Goal: Task Accomplishment & Management: Use online tool/utility

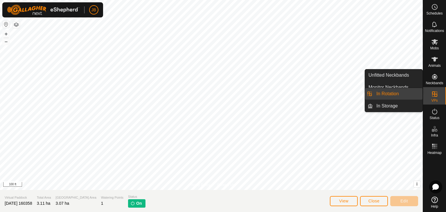
click at [435, 95] on icon at bounding box center [434, 94] width 5 height 5
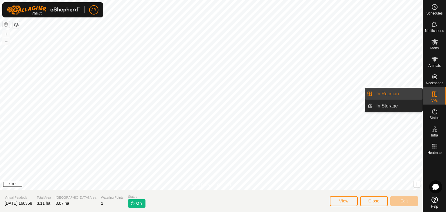
click at [396, 94] on link "In Rotation" at bounding box center [398, 94] width 50 height 12
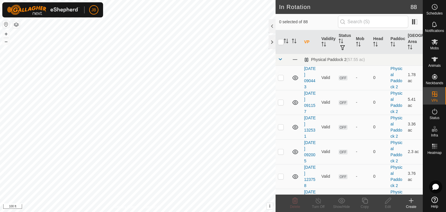
click at [410, 201] on icon at bounding box center [411, 200] width 7 height 7
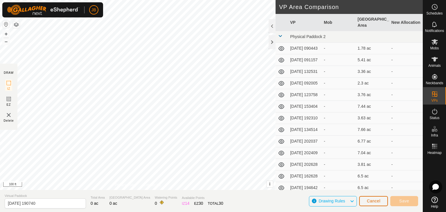
click at [377, 201] on span "Cancel" at bounding box center [374, 201] width 14 height 5
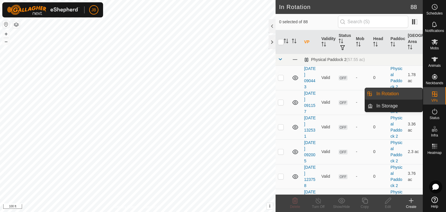
click at [387, 94] on link "In Rotation" at bounding box center [398, 94] width 50 height 12
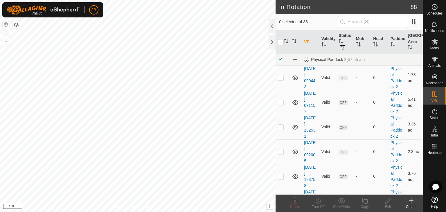
click at [411, 201] on icon at bounding box center [411, 200] width 7 height 7
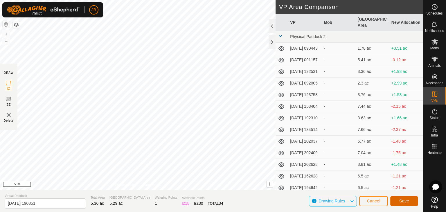
click at [408, 199] on span "Save" at bounding box center [405, 201] width 10 height 5
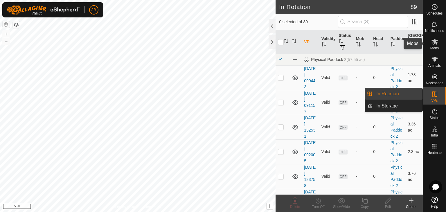
click at [435, 41] on icon at bounding box center [435, 42] width 6 height 6
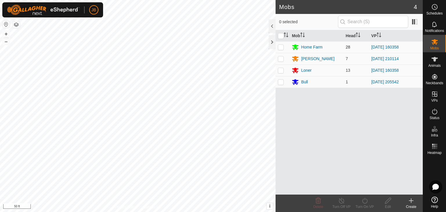
click at [280, 49] on p-checkbox at bounding box center [281, 47] width 6 height 5
checkbox input "true"
click at [283, 70] on p-checkbox at bounding box center [281, 70] width 6 height 5
checkbox input "true"
click at [281, 82] on p-checkbox at bounding box center [281, 82] width 6 height 5
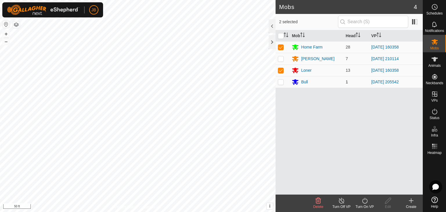
checkbox input "true"
click at [364, 201] on icon at bounding box center [365, 200] width 7 height 7
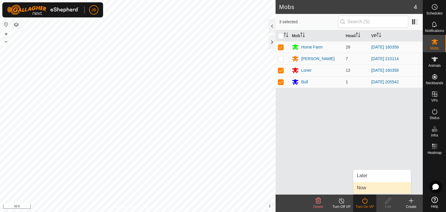
click at [363, 189] on link "Now" at bounding box center [383, 188] width 58 height 12
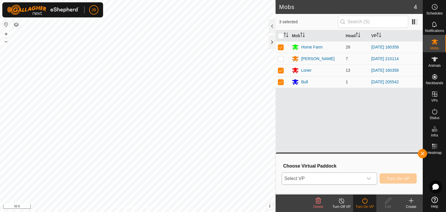
click at [369, 178] on icon "dropdown trigger" at bounding box center [369, 178] width 5 height 5
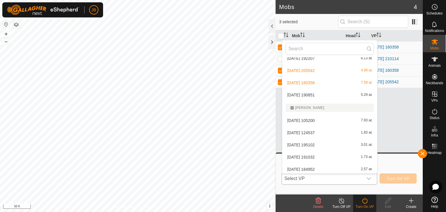
scroll to position [782, 0]
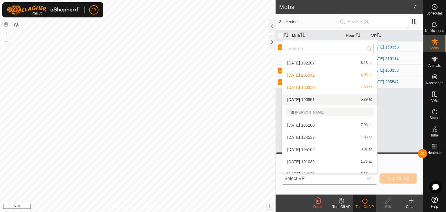
click at [322, 98] on li "[DATE] 190851 5.29 ac" at bounding box center [329, 100] width 95 height 12
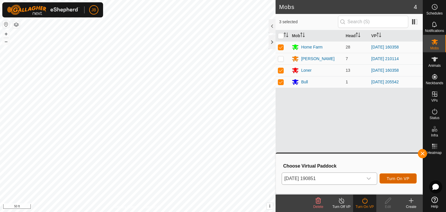
click at [394, 178] on span "Turn On VP" at bounding box center [398, 178] width 23 height 5
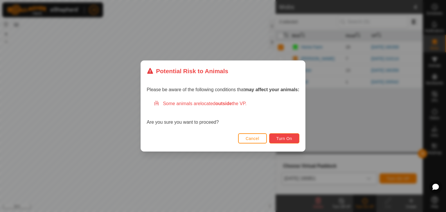
click at [278, 137] on span "Turn On" at bounding box center [285, 138] width 16 height 5
